Goal: Task Accomplishment & Management: Use online tool/utility

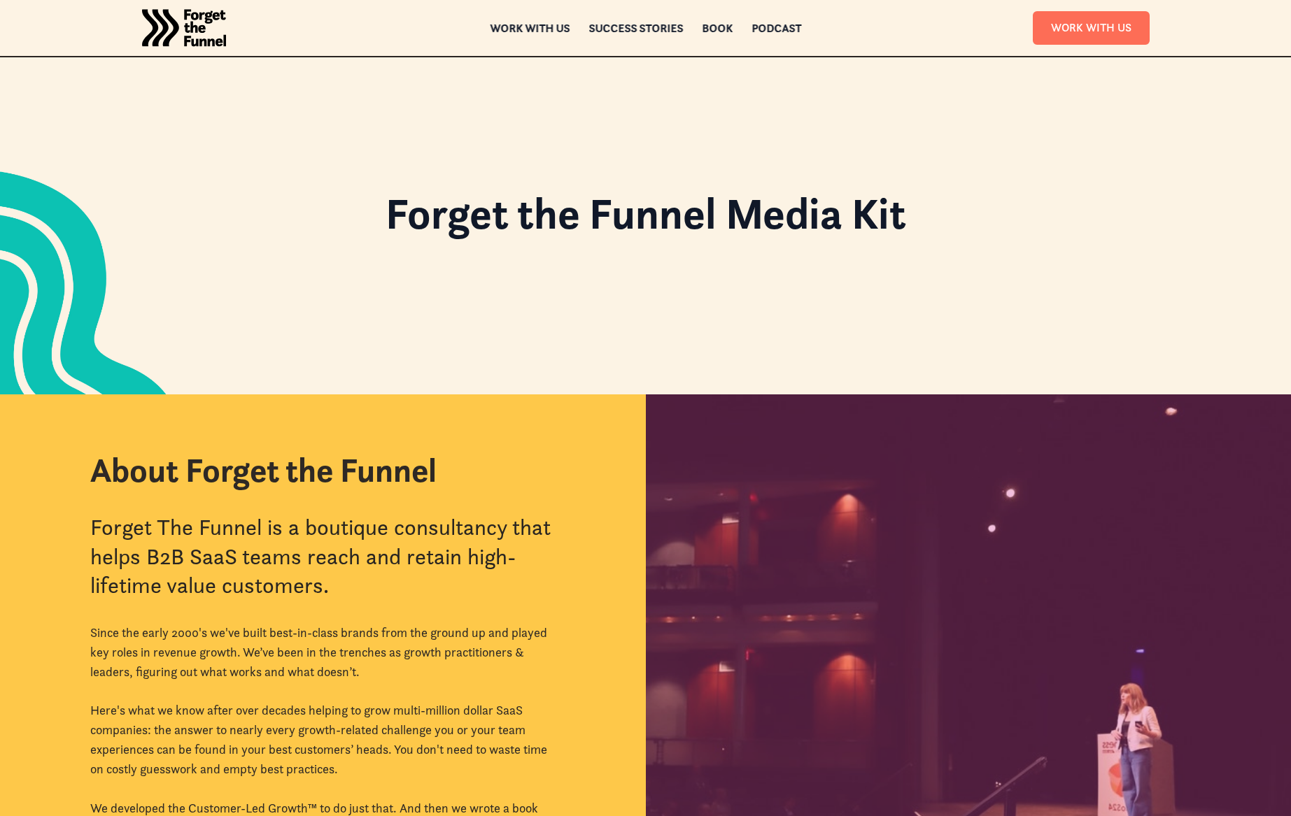
scroll to position [897, 0]
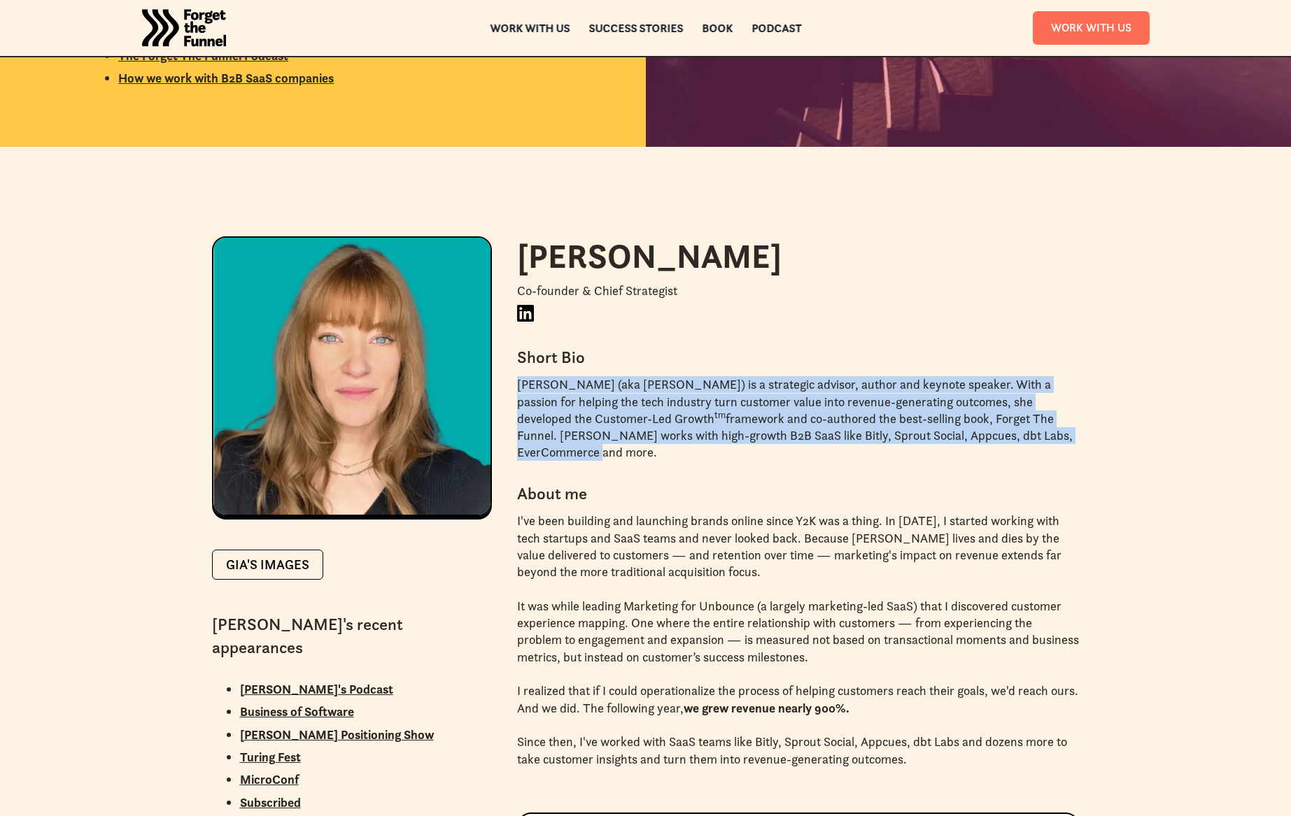
click at [183, 28] on img "home" at bounding box center [184, 28] width 84 height 56
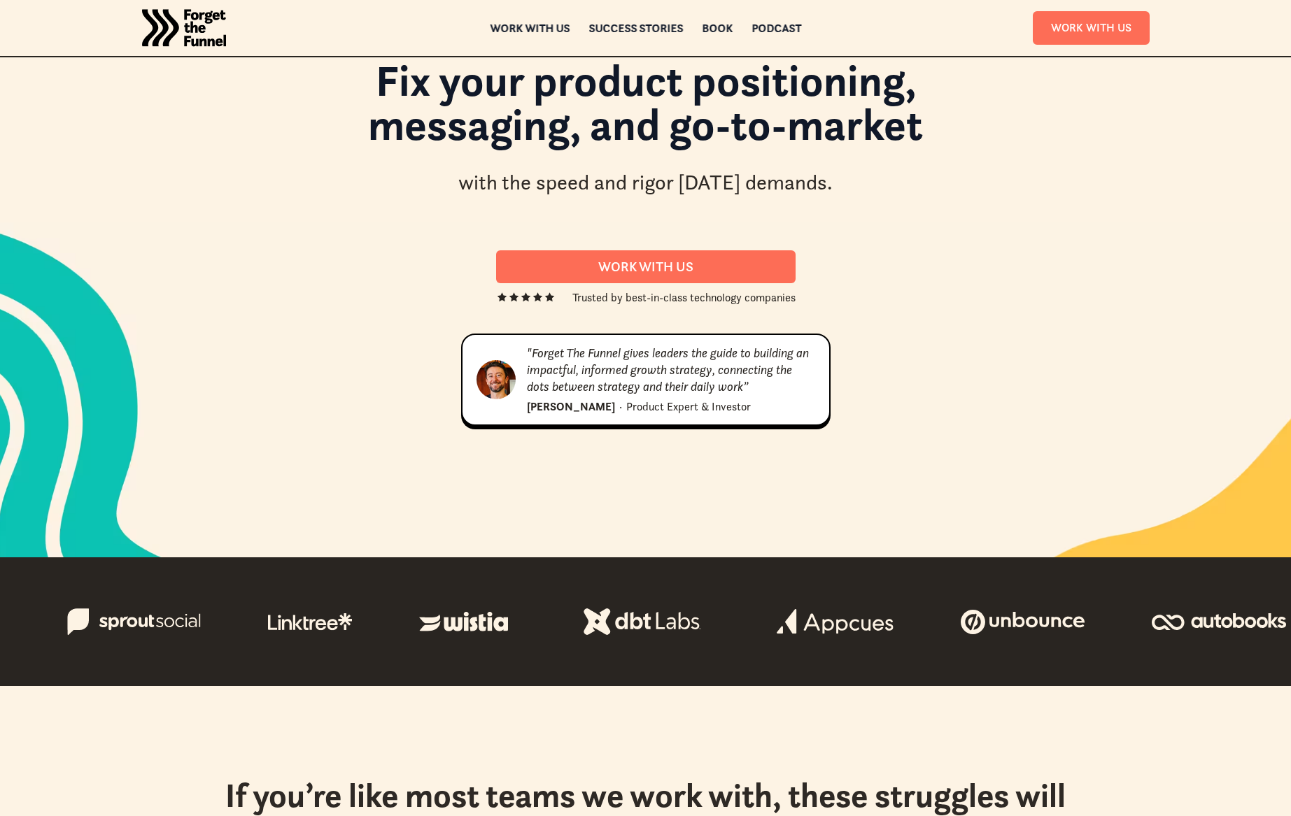
scroll to position [136, 0]
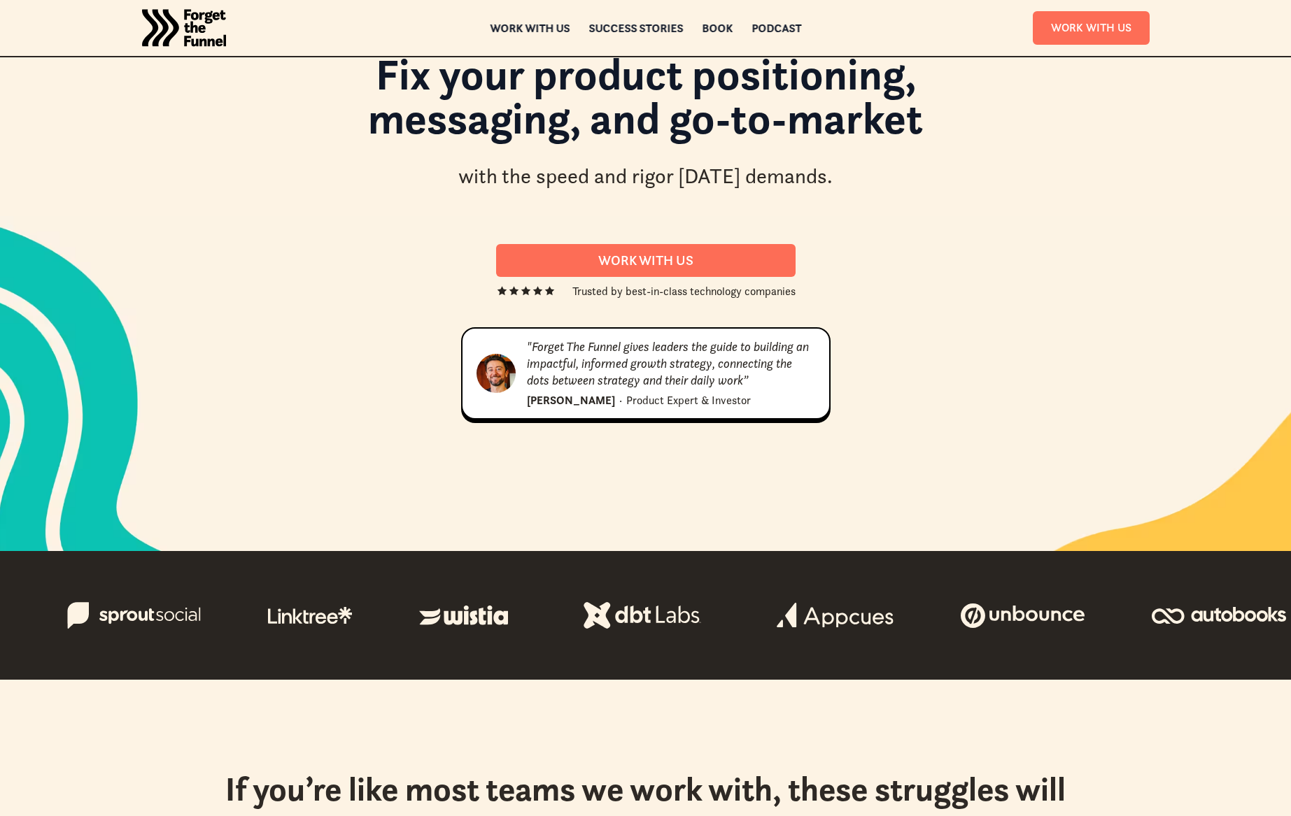
drag, startPoint x: 300, startPoint y: 620, endPoint x: 282, endPoint y: 627, distance: 19.7
click at [264, 639] on div at bounding box center [645, 616] width 1291 height 84
drag, startPoint x: 311, startPoint y: 606, endPoint x: 359, endPoint y: 642, distance: 59.5
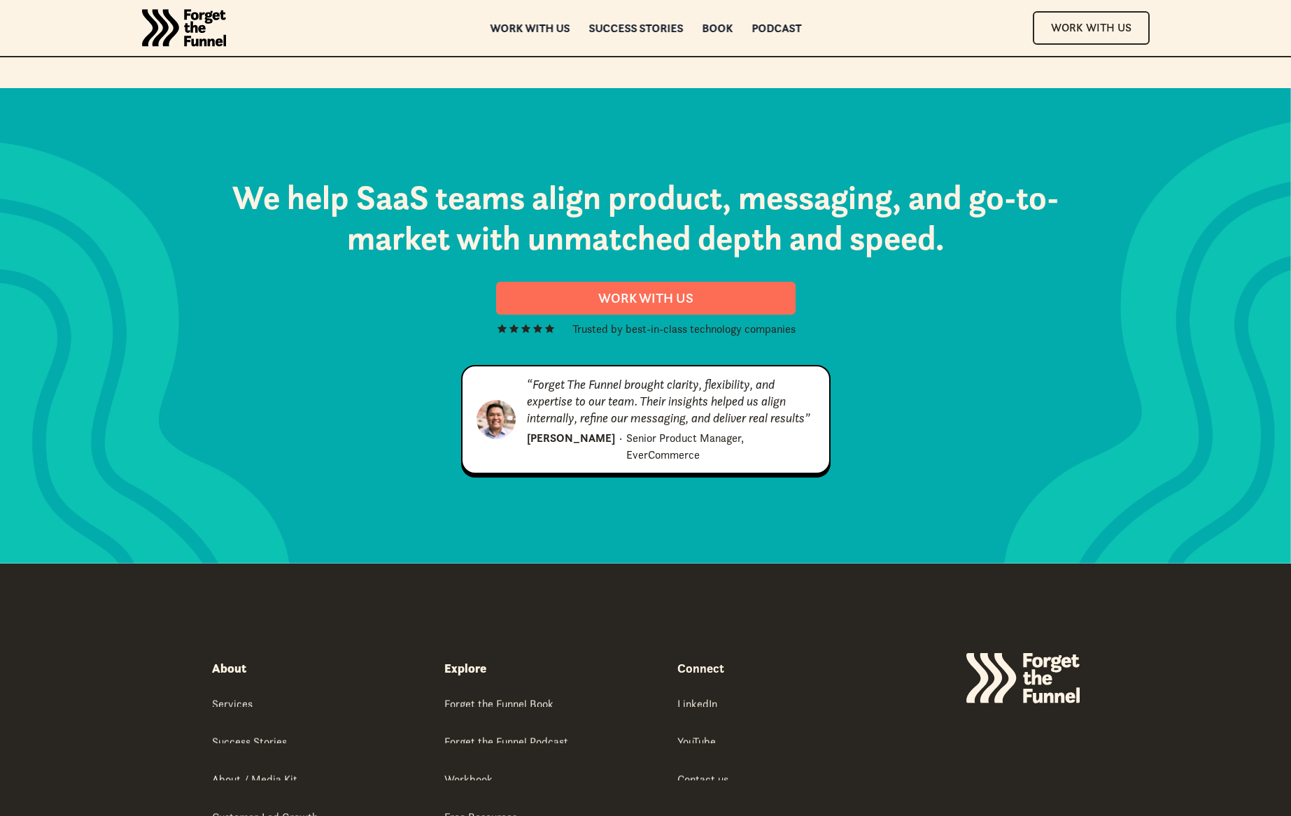
scroll to position [7152, 0]
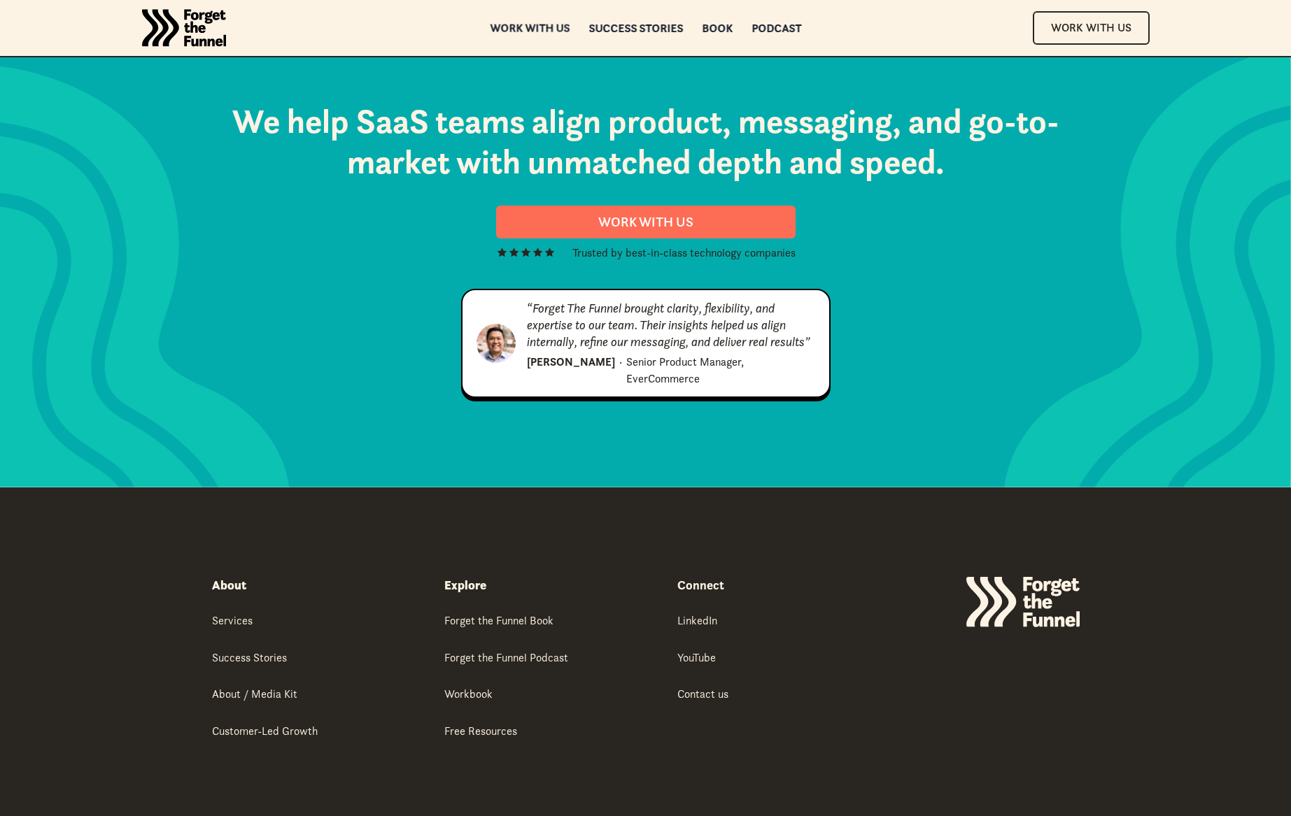
click at [513, 27] on div "Work with us" at bounding box center [530, 28] width 80 height 10
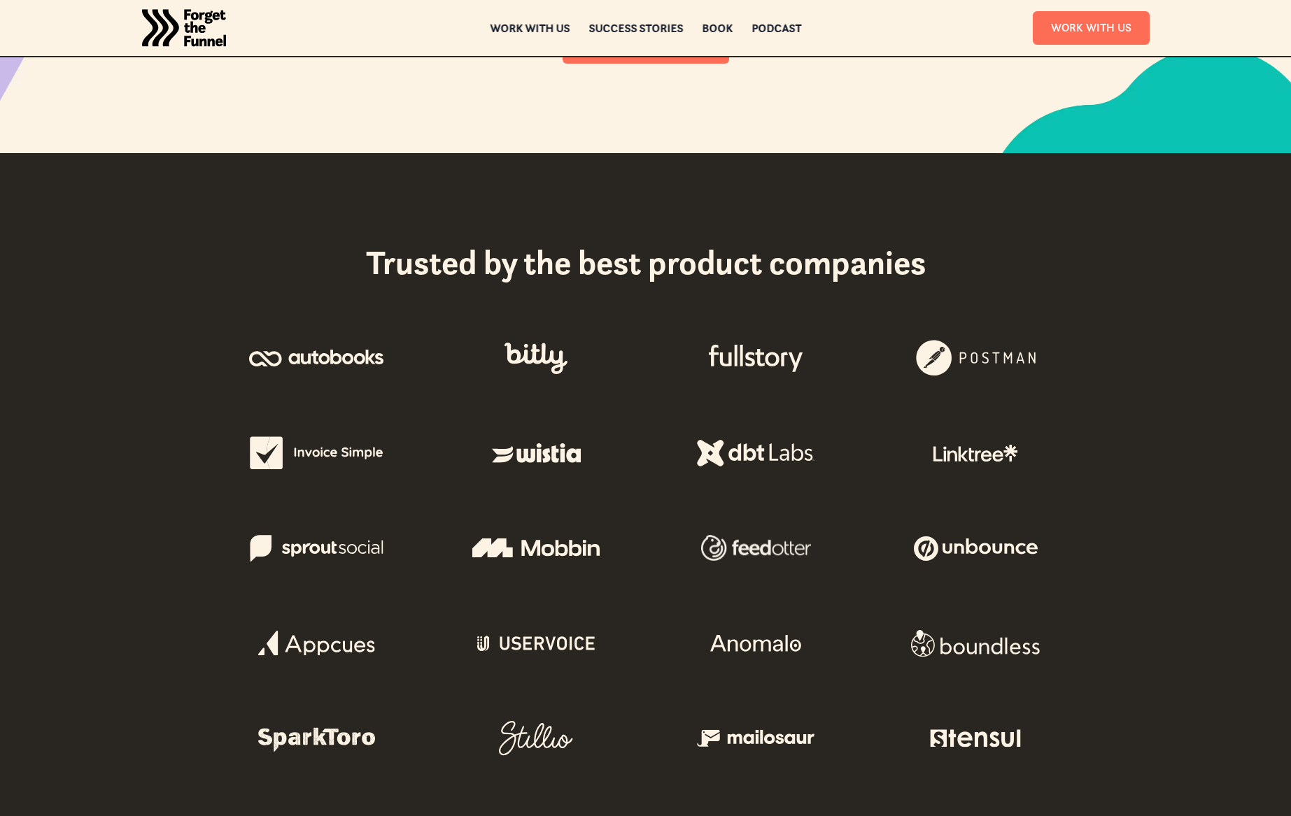
scroll to position [493, 0]
